Goal: Transaction & Acquisition: Book appointment/travel/reservation

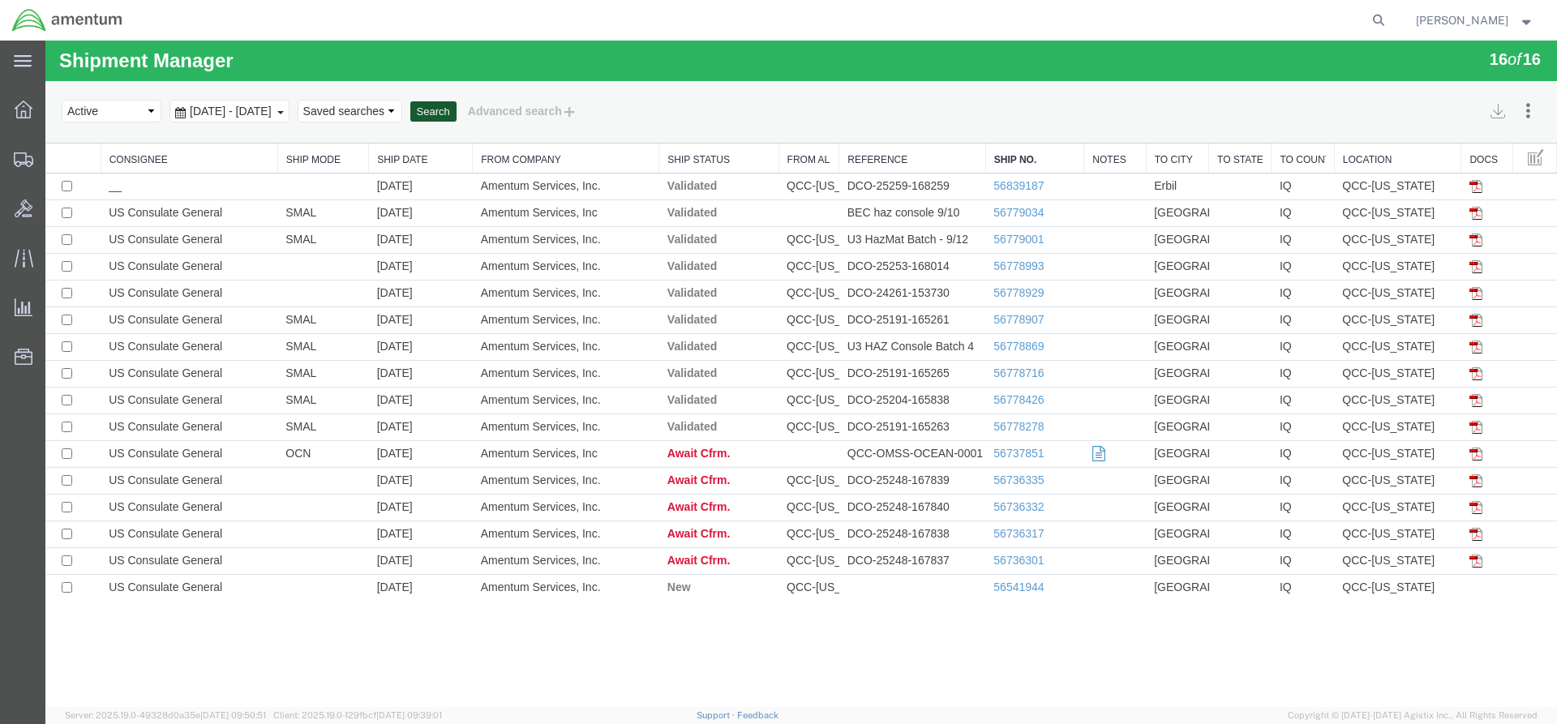
drag, startPoint x: 514, startPoint y: 111, endPoint x: 509, endPoint y: 101, distance: 10.9
click at [456, 112] on button "Search" at bounding box center [433, 111] width 46 height 21
click at [456, 118] on button "Search" at bounding box center [433, 111] width 46 height 21
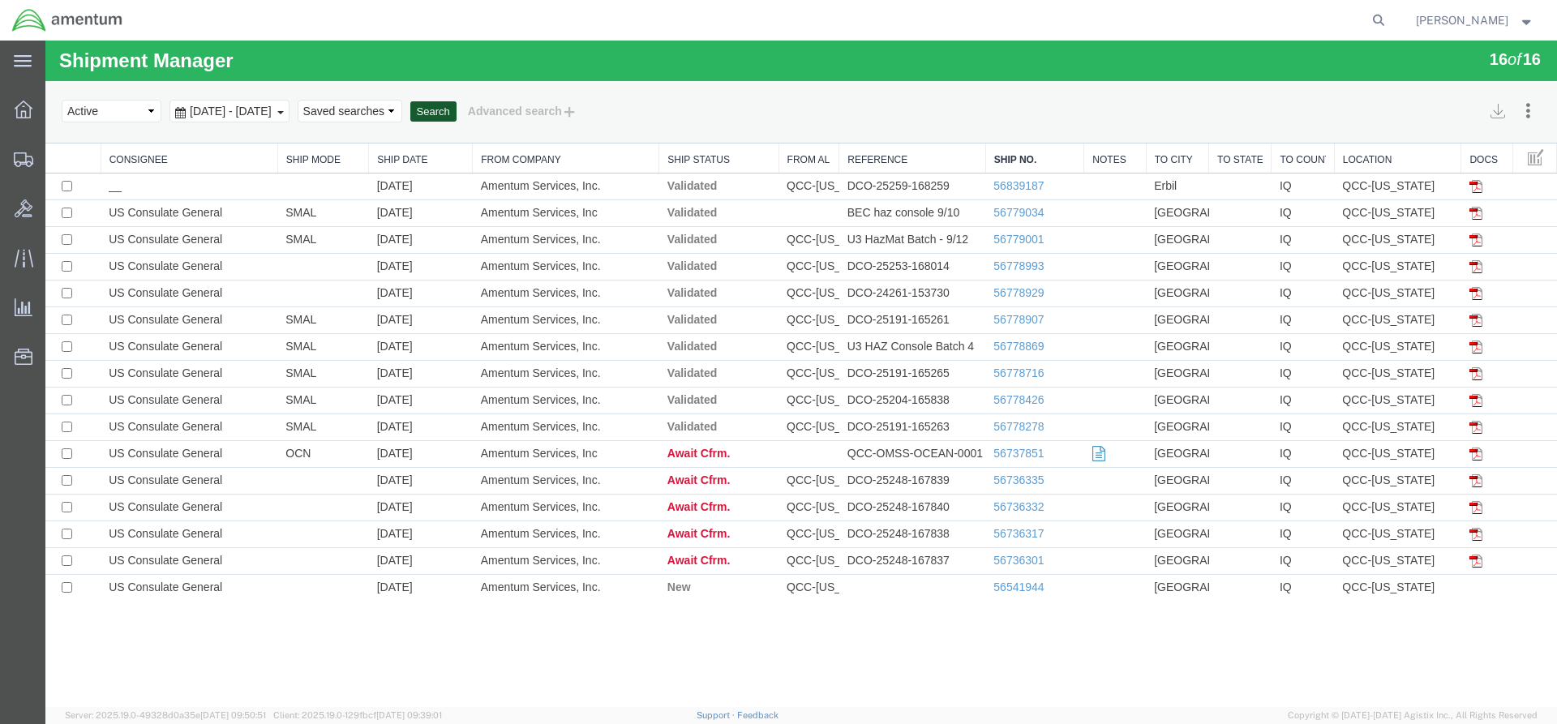
click at [456, 119] on button "Search" at bounding box center [433, 111] width 46 height 21
click at [456, 111] on button "Search" at bounding box center [433, 111] width 46 height 21
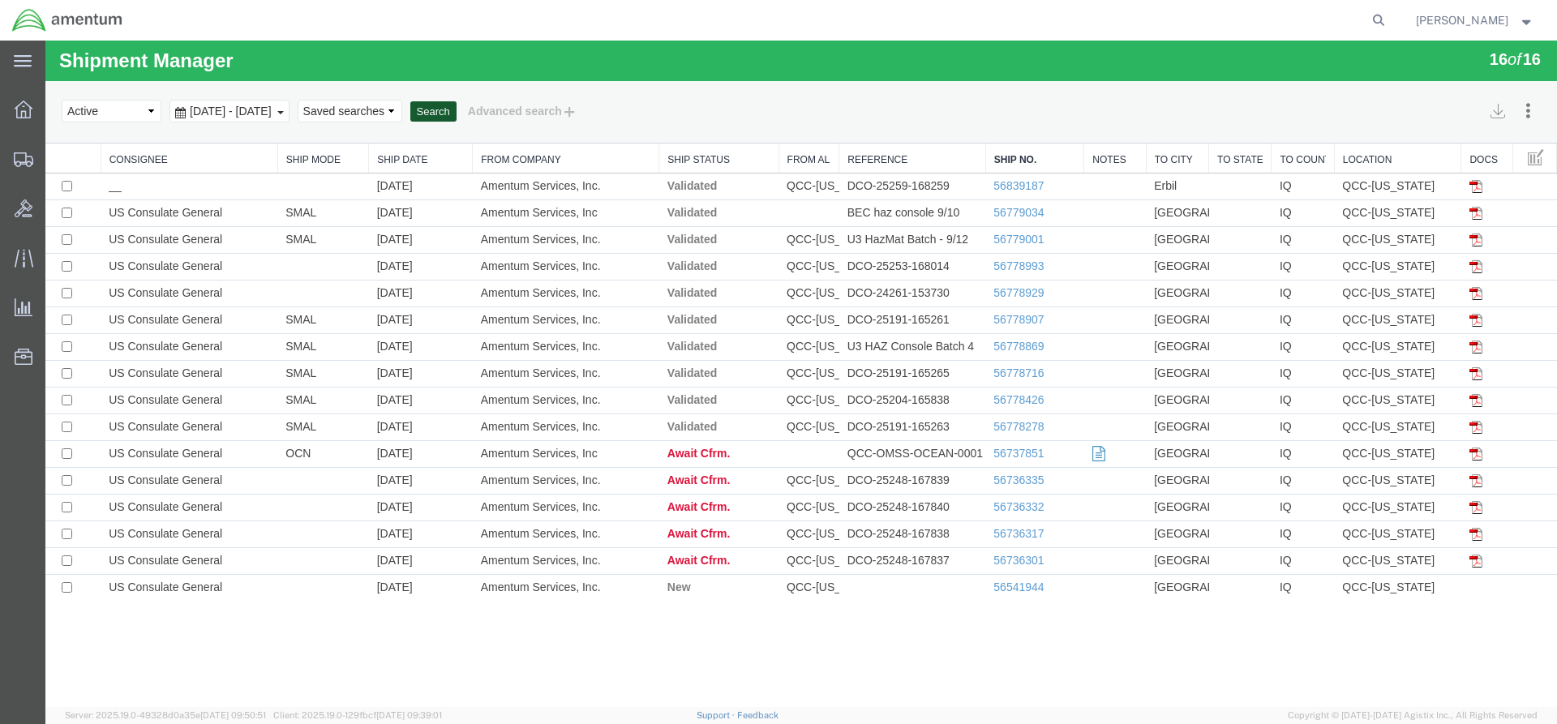
drag, startPoint x: 508, startPoint y: 105, endPoint x: 520, endPoint y: 132, distance: 29.1
click at [520, 132] on div "Search Assign To Batch Processing Cancel Shipments Consolidate Shipments Select…" at bounding box center [800, 112] width 1511 height 62
click at [456, 109] on button "Search" at bounding box center [433, 111] width 46 height 21
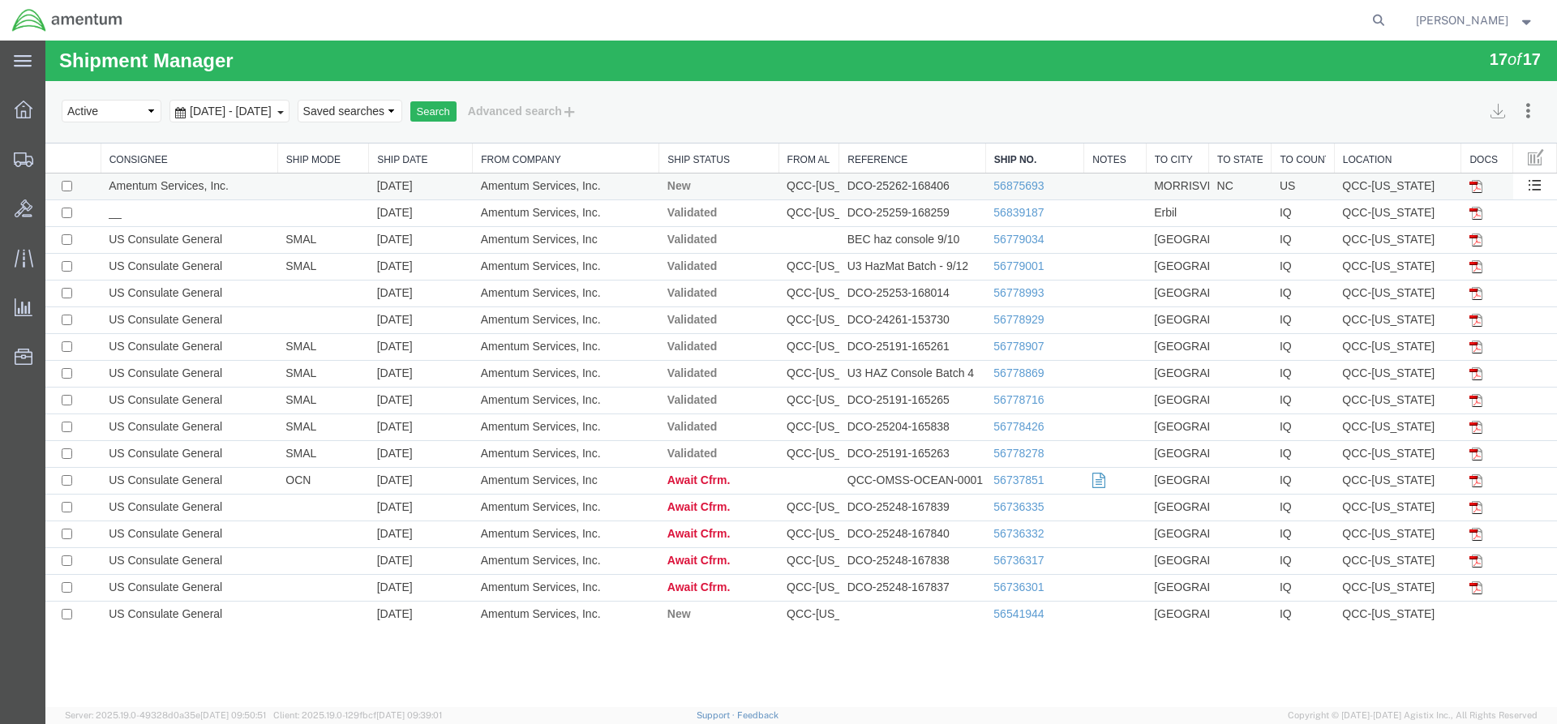
click at [1020, 178] on td "56875693" at bounding box center [1034, 187] width 99 height 27
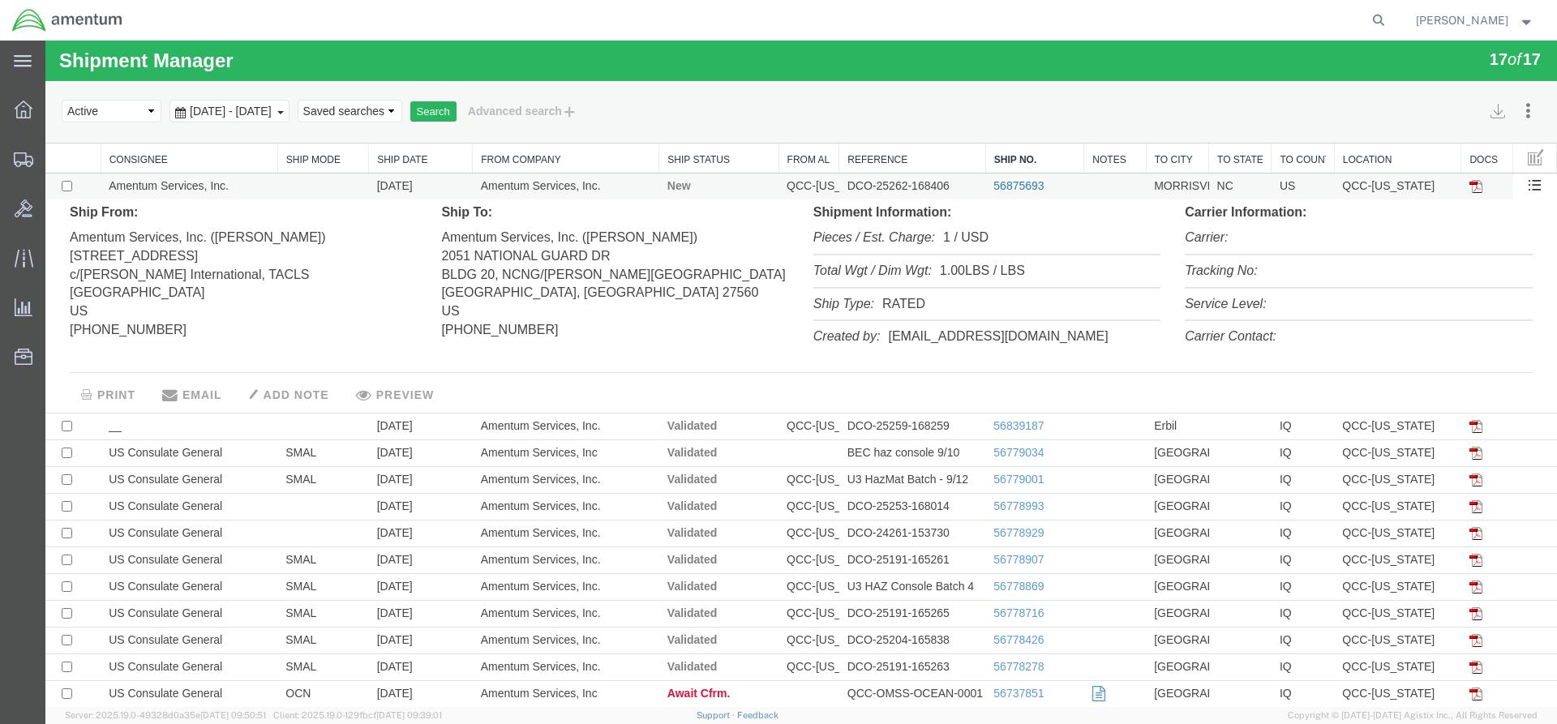
click at [998, 186] on link "56875693" at bounding box center [1018, 185] width 50 height 13
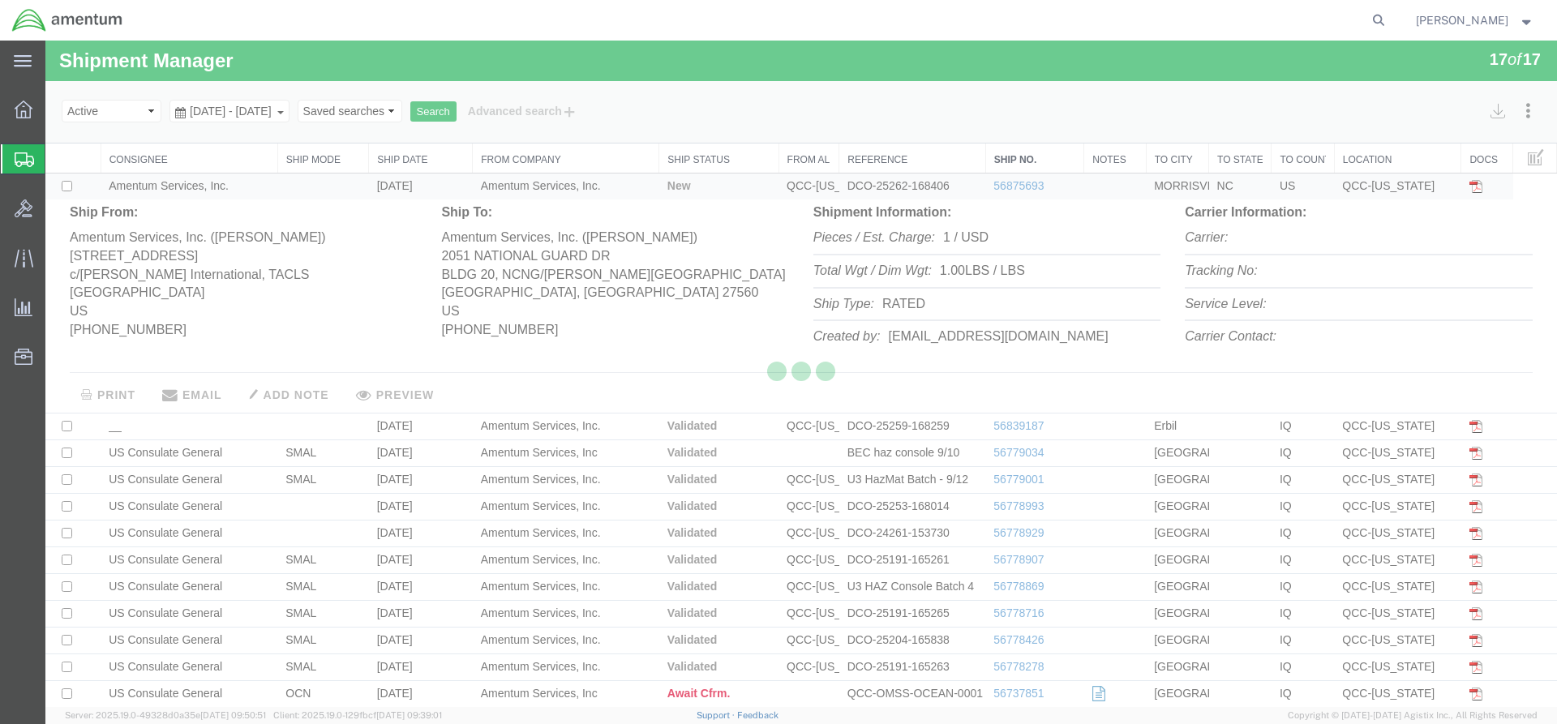
select select "42668"
select select "44372"
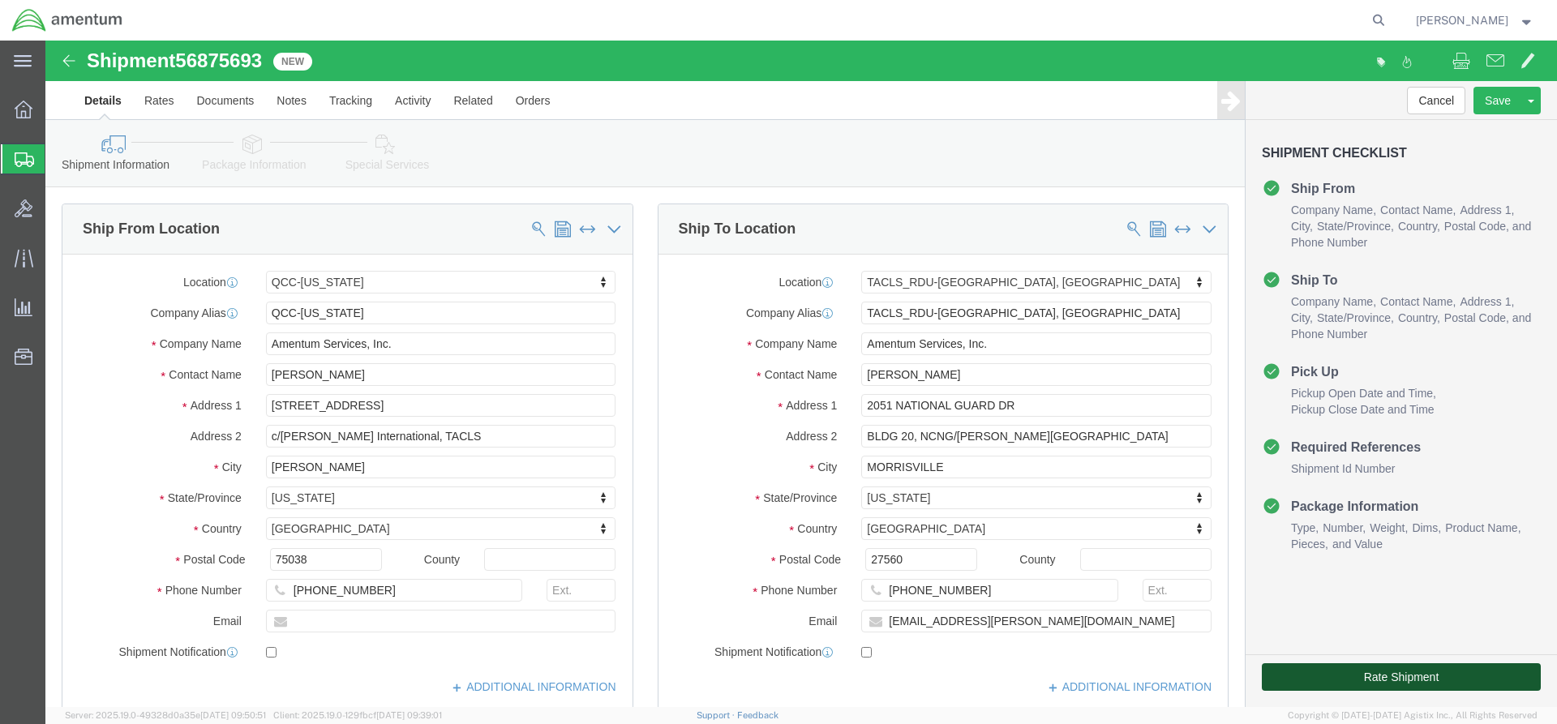
click div "Rate Shipment"
click button "Rate Shipment"
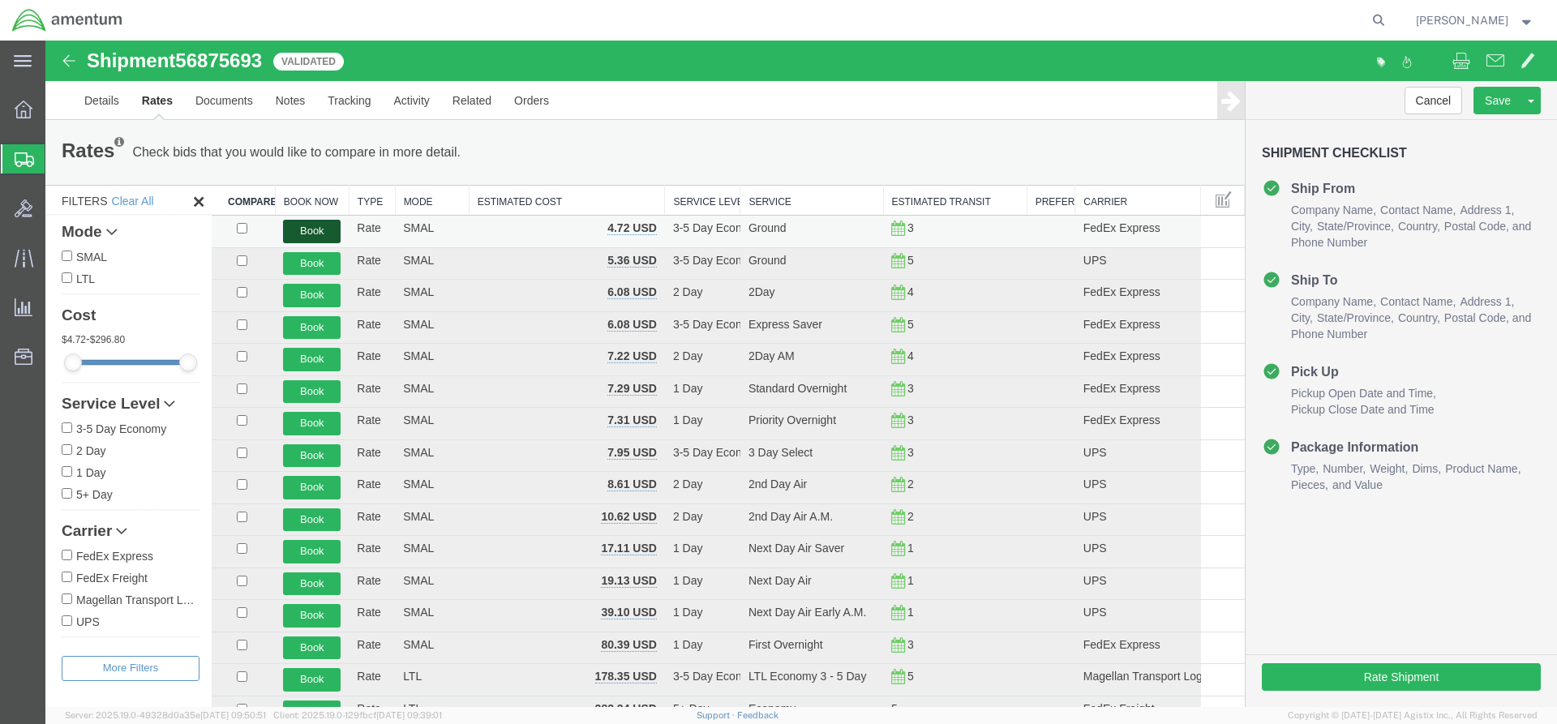
click at [302, 228] on button "Book" at bounding box center [312, 232] width 58 height 24
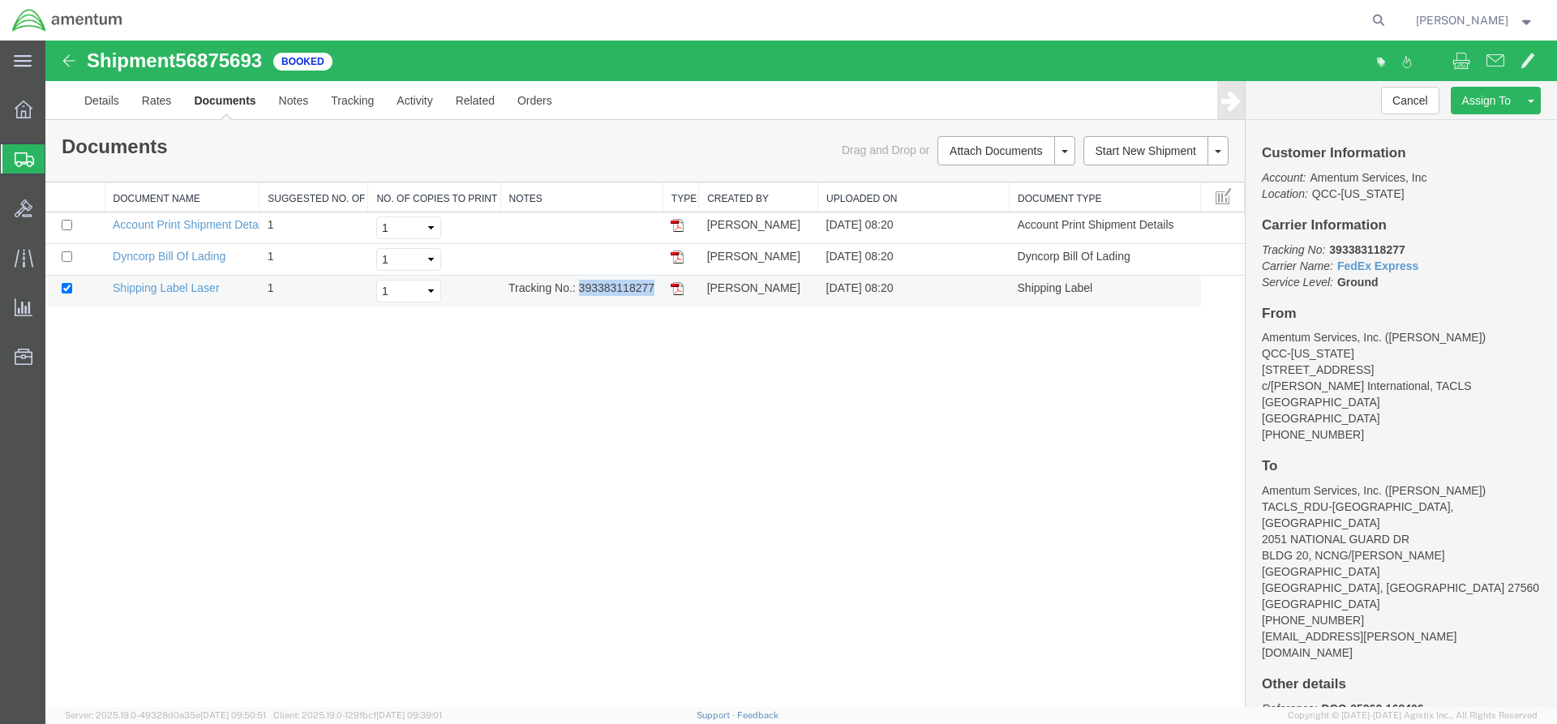
drag, startPoint x: 580, startPoint y: 290, endPoint x: 654, endPoint y: 294, distance: 74.7
click at [654, 294] on td "Tracking No.: 393383118277" at bounding box center [581, 292] width 162 height 32
copy td "393383118277"
drag, startPoint x: 675, startPoint y: 291, endPoint x: 88, endPoint y: 328, distance: 588.2
click at [677, 291] on img at bounding box center [677, 288] width 13 height 13
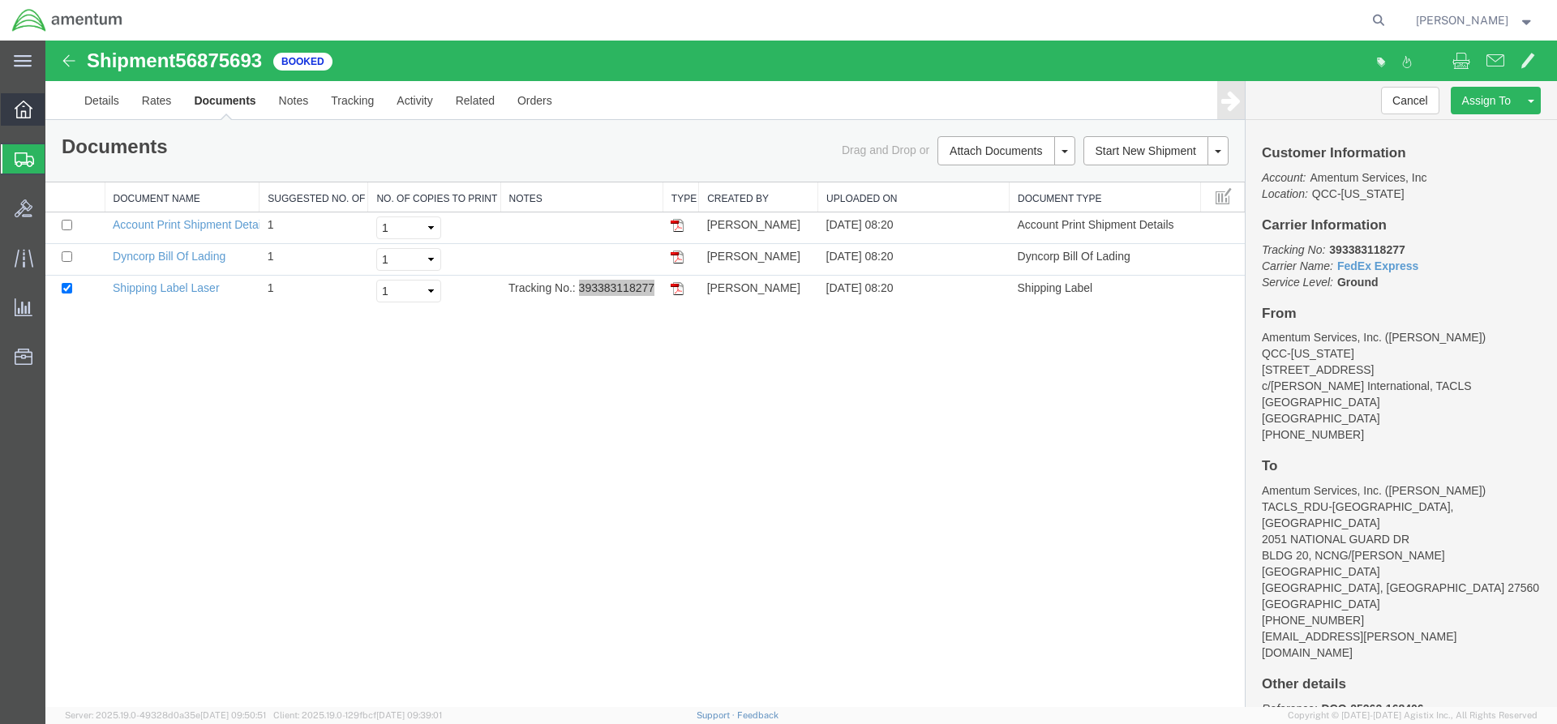
click at [16, 106] on icon at bounding box center [24, 110] width 18 height 18
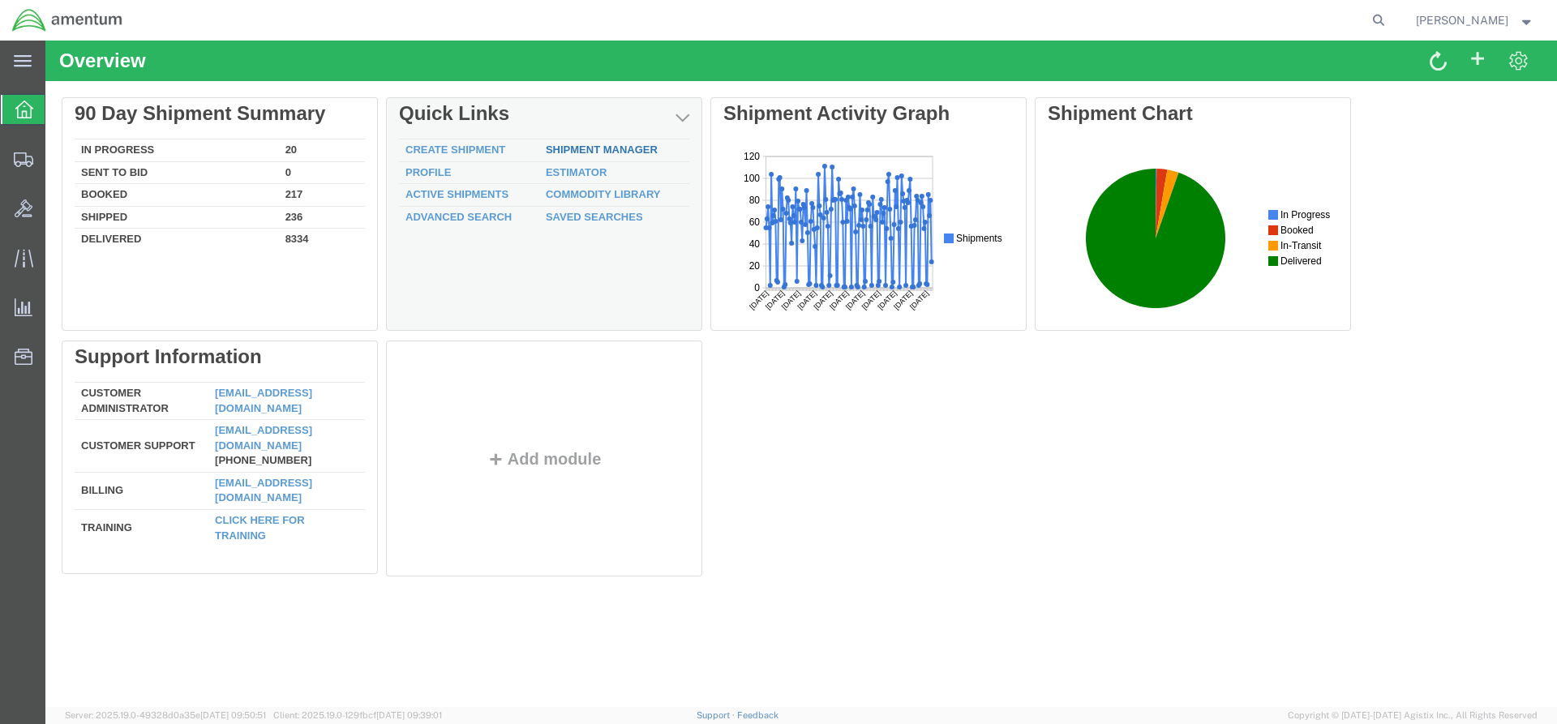
click at [568, 144] on link "Shipment Manager" at bounding box center [602, 150] width 112 height 12
